Goal: Task Accomplishment & Management: Complete application form

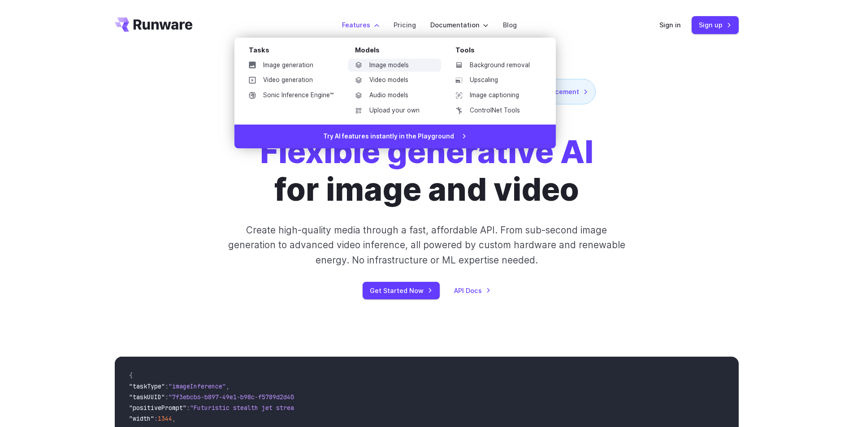
click at [391, 64] on link "Image models" at bounding box center [394, 65] width 93 height 13
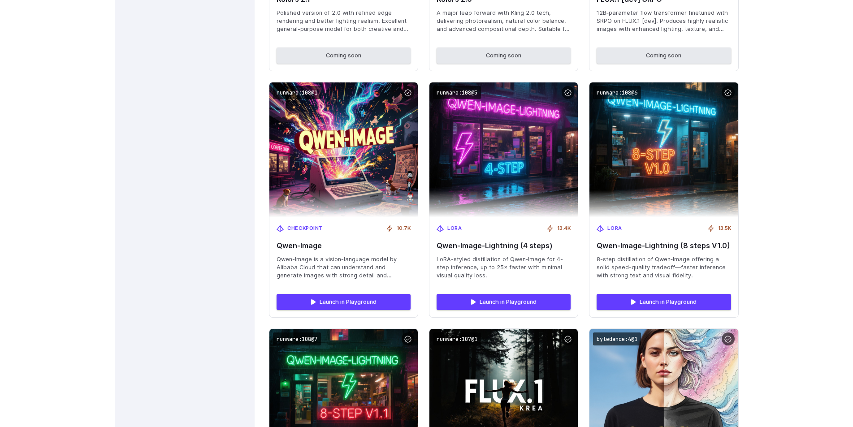
scroll to position [1020, 0]
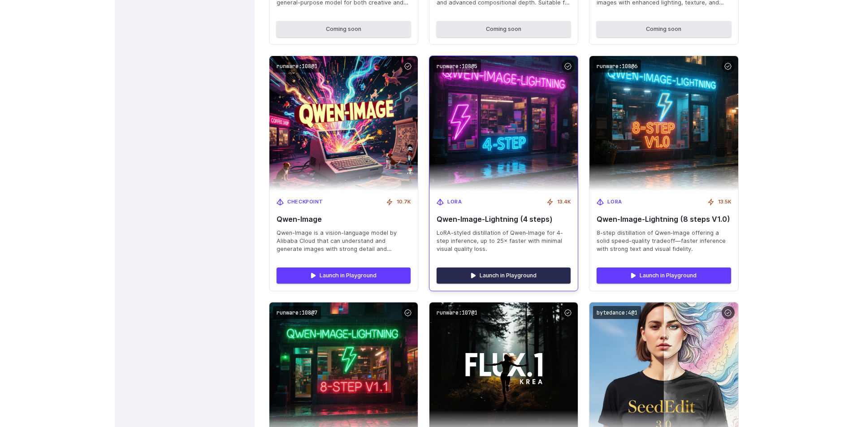
click at [505, 276] on link "Launch in Playground" at bounding box center [503, 275] width 134 height 16
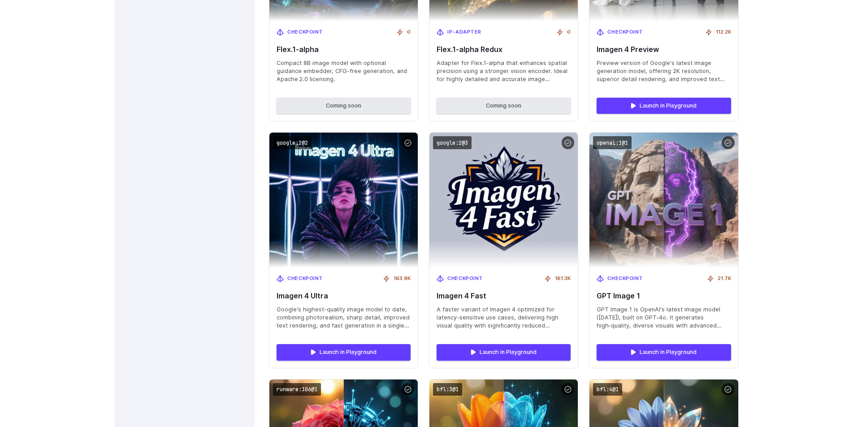
scroll to position [0, 0]
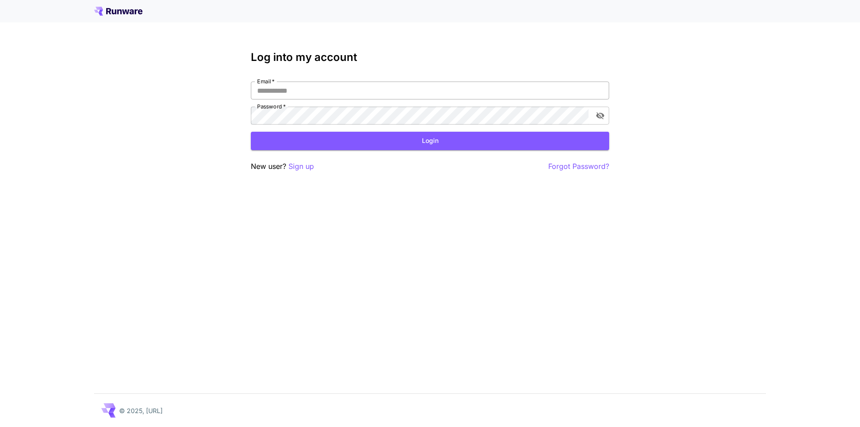
click at [386, 97] on input "Email   *" at bounding box center [430, 91] width 358 height 18
click at [293, 167] on p "Sign up" at bounding box center [302, 166] width 26 height 11
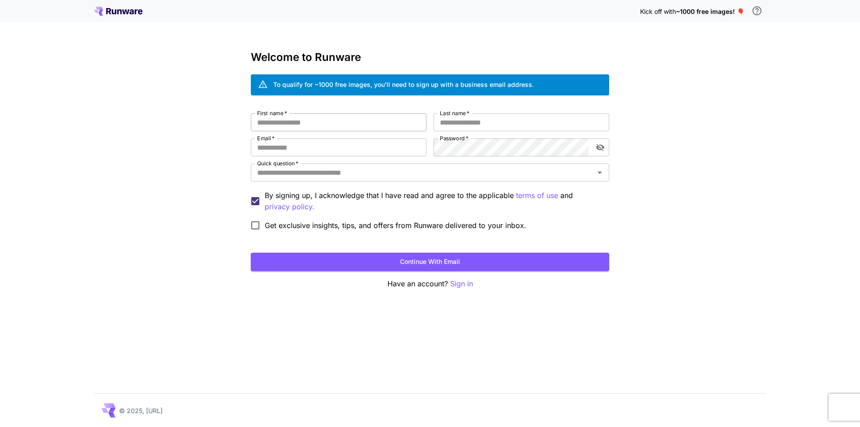
click at [414, 125] on input "First name   *" at bounding box center [339, 122] width 176 height 18
